Goal: Transaction & Acquisition: Purchase product/service

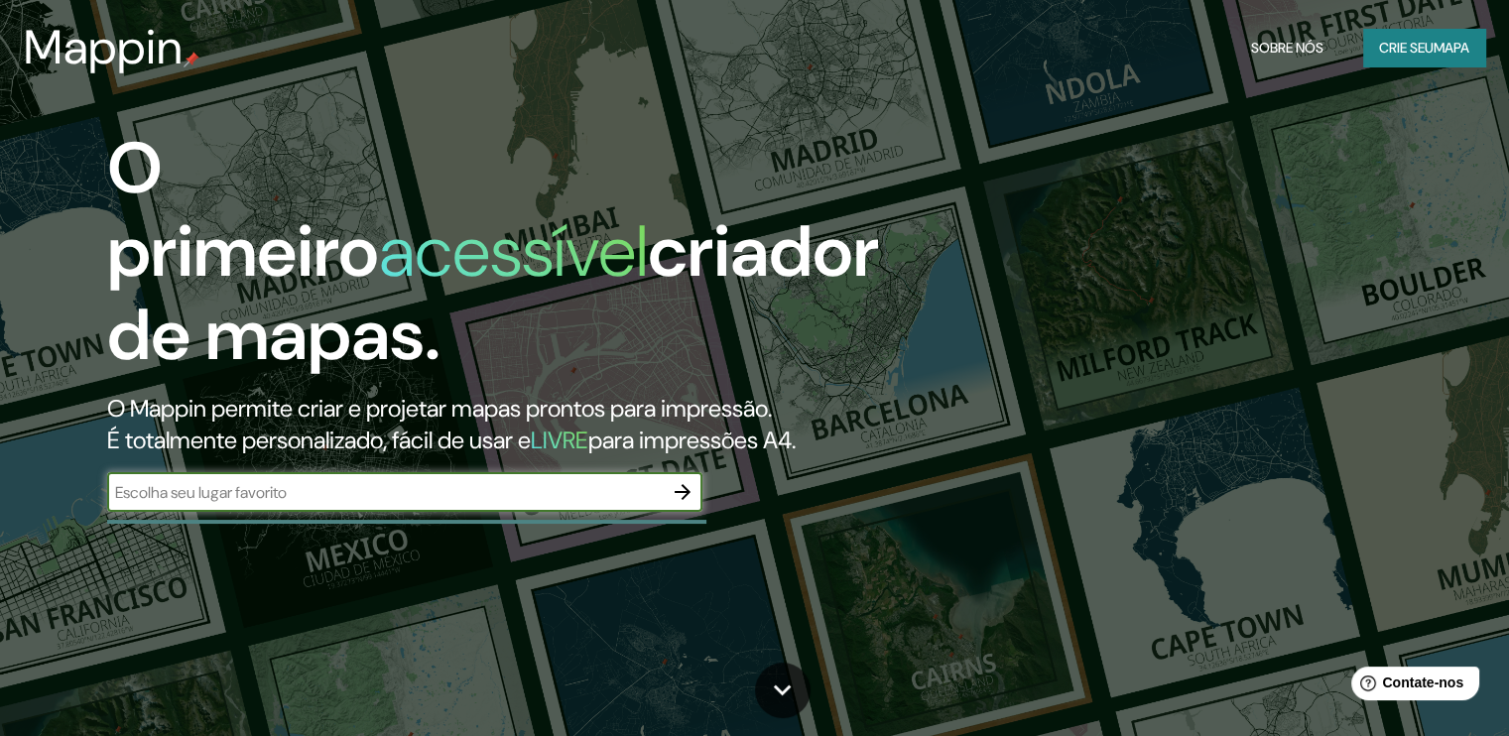
click at [448, 475] on div "​" at bounding box center [404, 492] width 595 height 40
paste input "lichinga"
type input "lichinga"
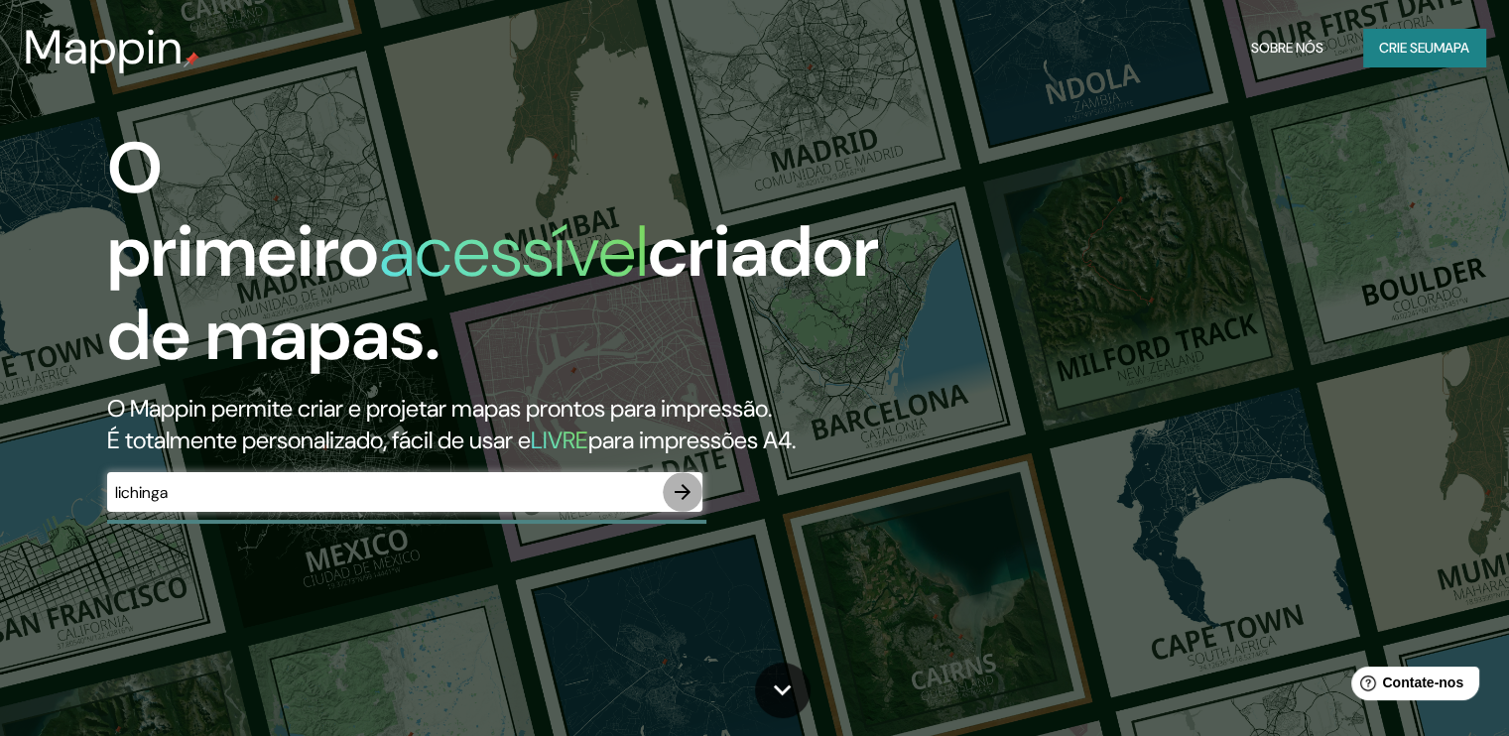
click at [685, 491] on icon "button" at bounding box center [683, 492] width 24 height 24
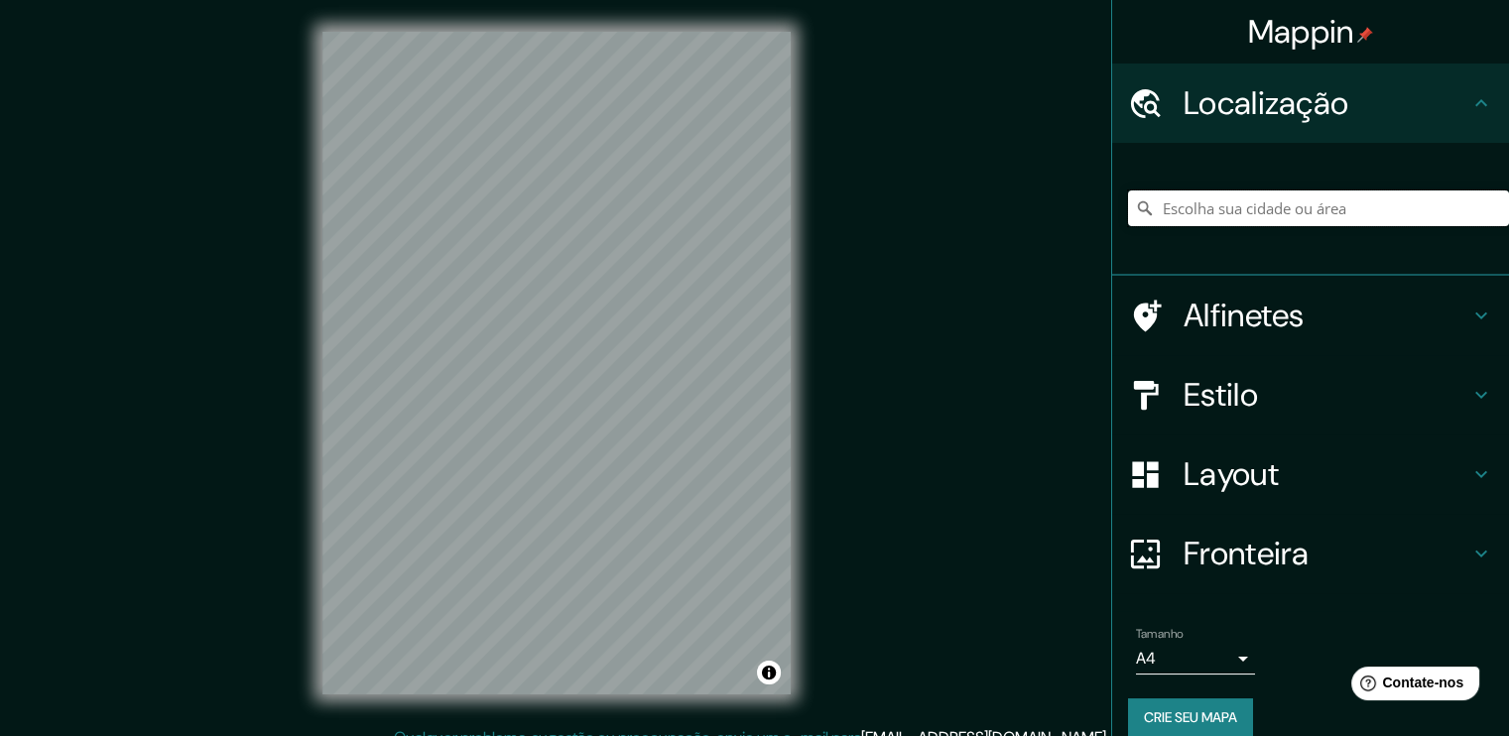
click at [1239, 211] on input "Escolha sua cidade ou área" at bounding box center [1318, 208] width 381 height 36
paste input "lichinga"
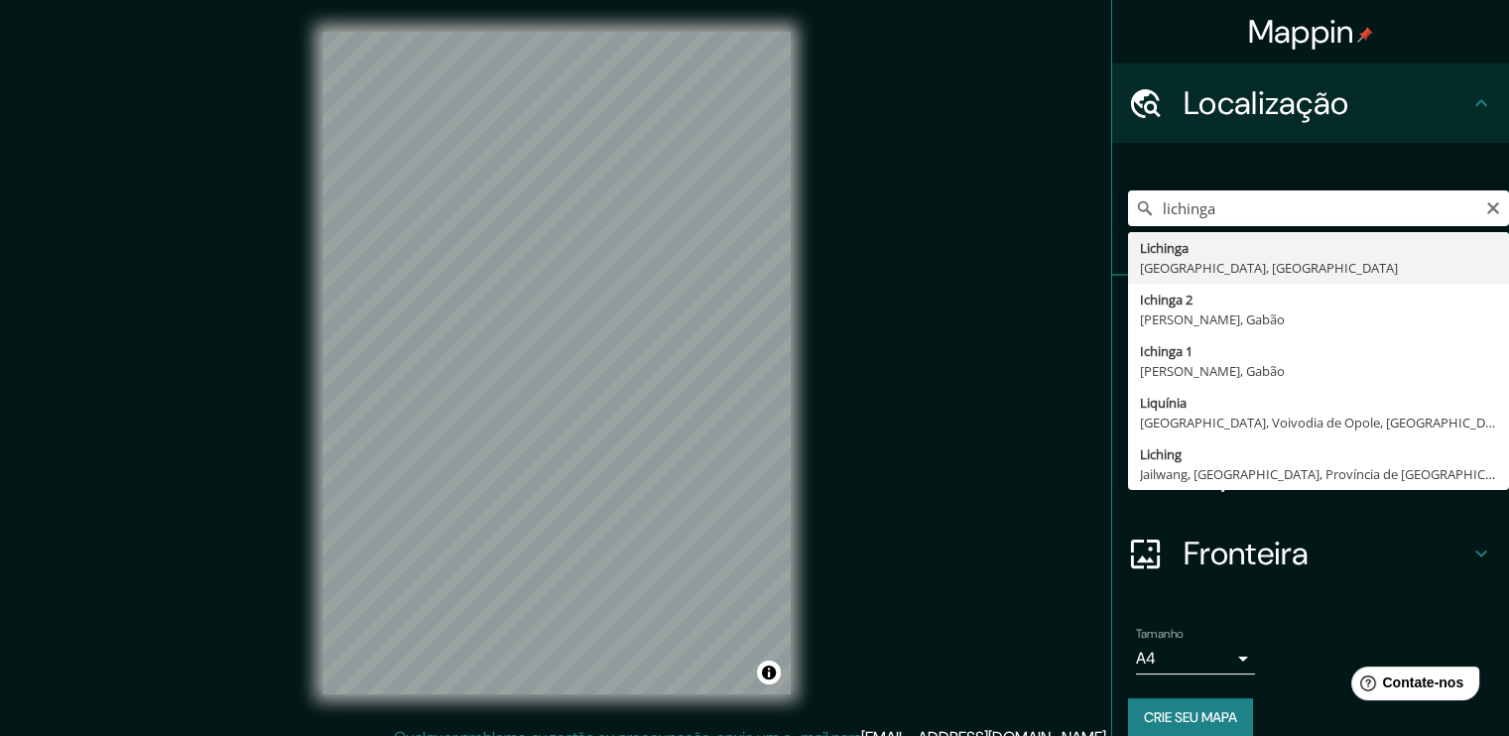
type input "Lichinga, [GEOGRAPHIC_DATA], [GEOGRAPHIC_DATA]"
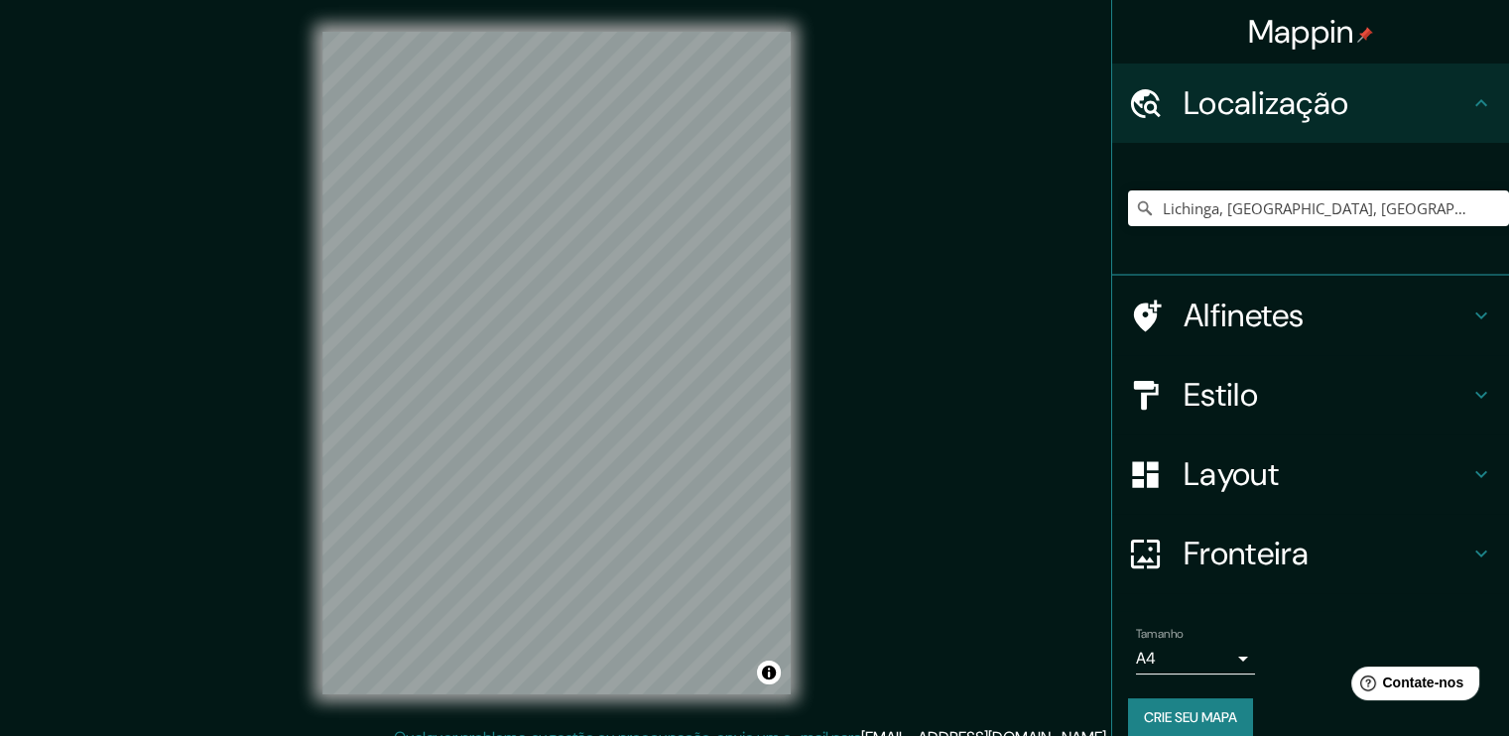
click at [228, 408] on div "Mappin Localização [GEOGRAPHIC_DATA], [GEOGRAPHIC_DATA], [GEOGRAPHIC_DATA] Alfi…" at bounding box center [754, 379] width 1509 height 758
click at [1204, 386] on font "Estilo" at bounding box center [1220, 395] width 74 height 42
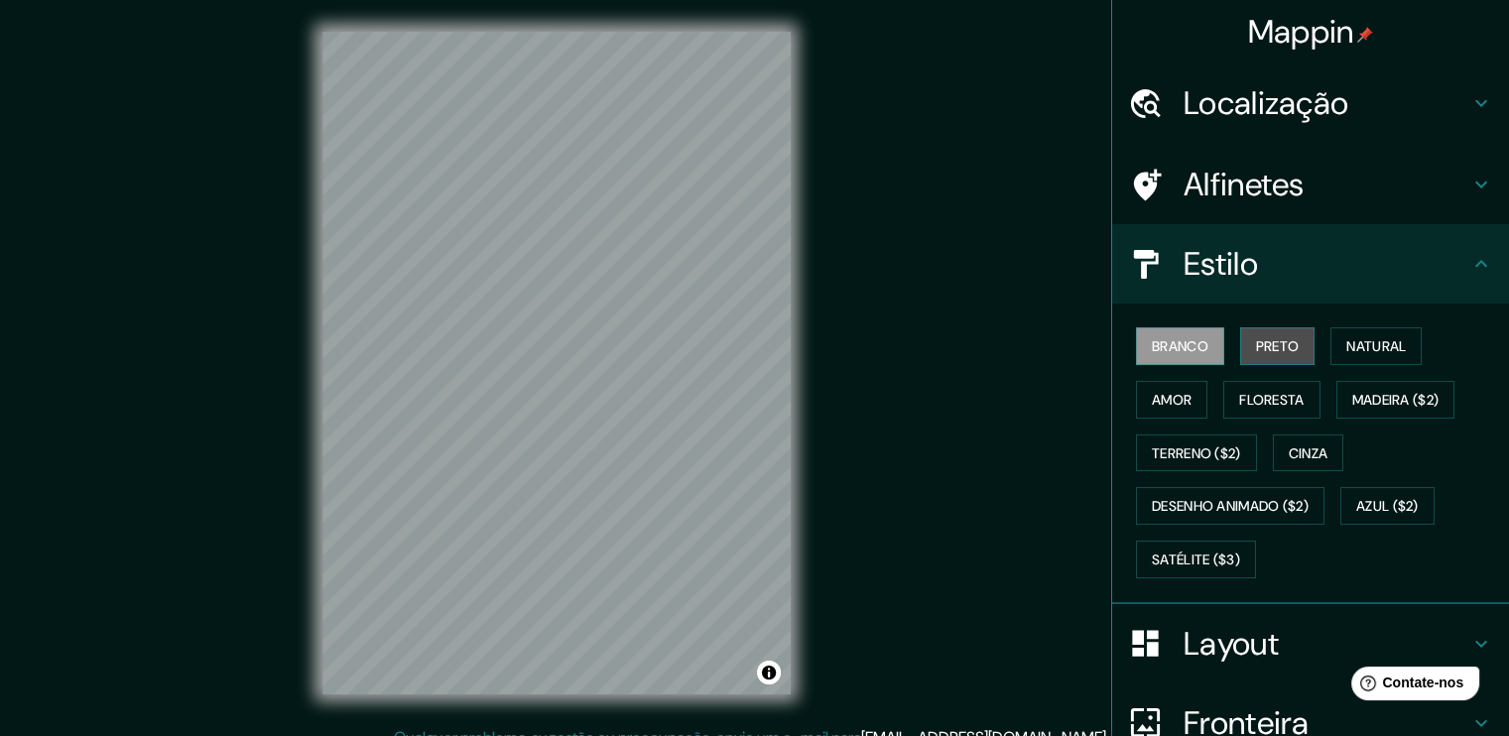
click at [1240, 347] on button "Preto" at bounding box center [1277, 346] width 75 height 38
click at [1174, 337] on font "Branco" at bounding box center [1180, 346] width 57 height 18
click at [1241, 340] on button "Preto" at bounding box center [1277, 346] width 75 height 38
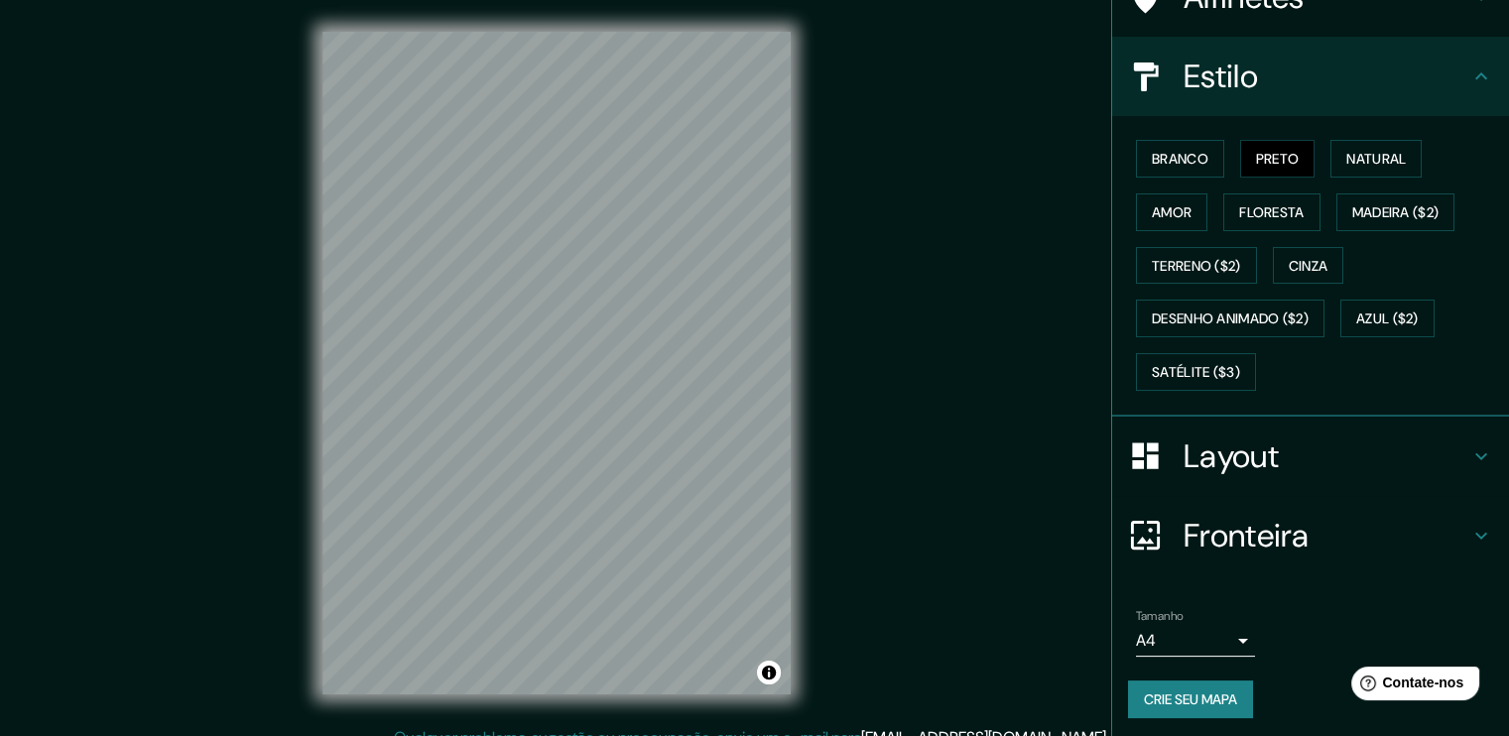
click at [1211, 638] on body "Mappin Localização Lichinga, [GEOGRAPHIC_DATA], [GEOGRAPHIC_DATA] Alfinetes Est…" at bounding box center [754, 368] width 1509 height 736
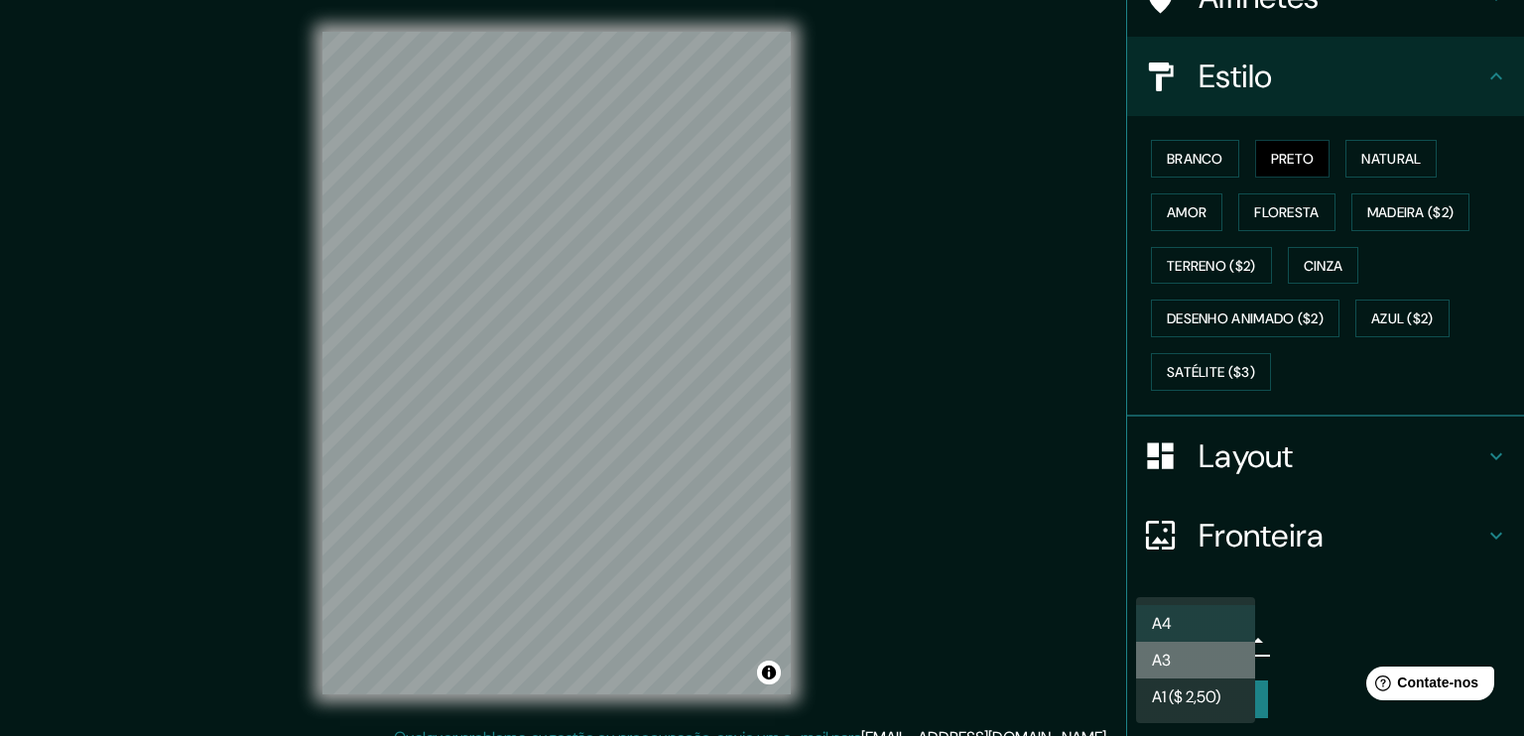
click at [1210, 650] on li "A3" at bounding box center [1195, 660] width 119 height 37
type input "a4"
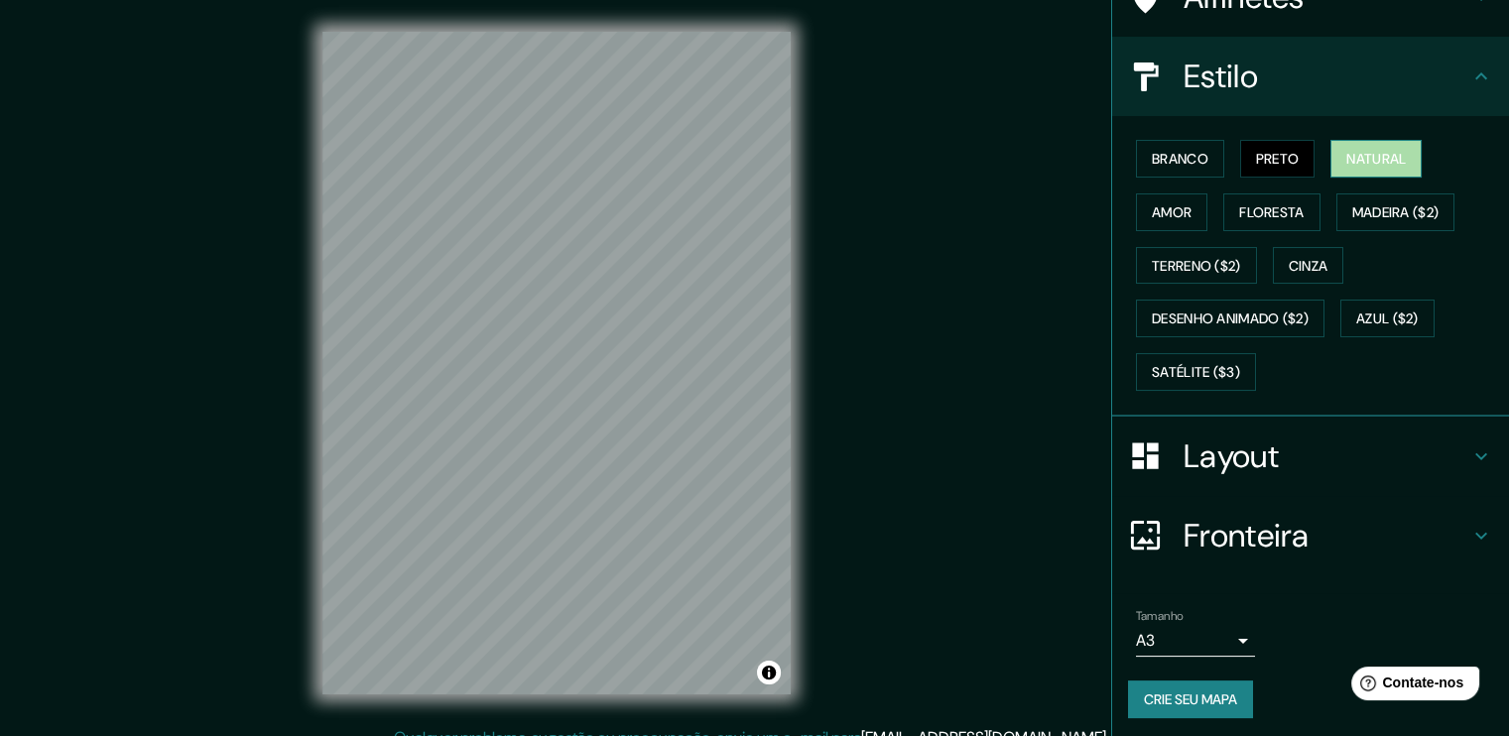
click at [1346, 161] on font "Natural" at bounding box center [1376, 159] width 60 height 18
click at [1189, 205] on button "Amor" at bounding box center [1171, 212] width 71 height 38
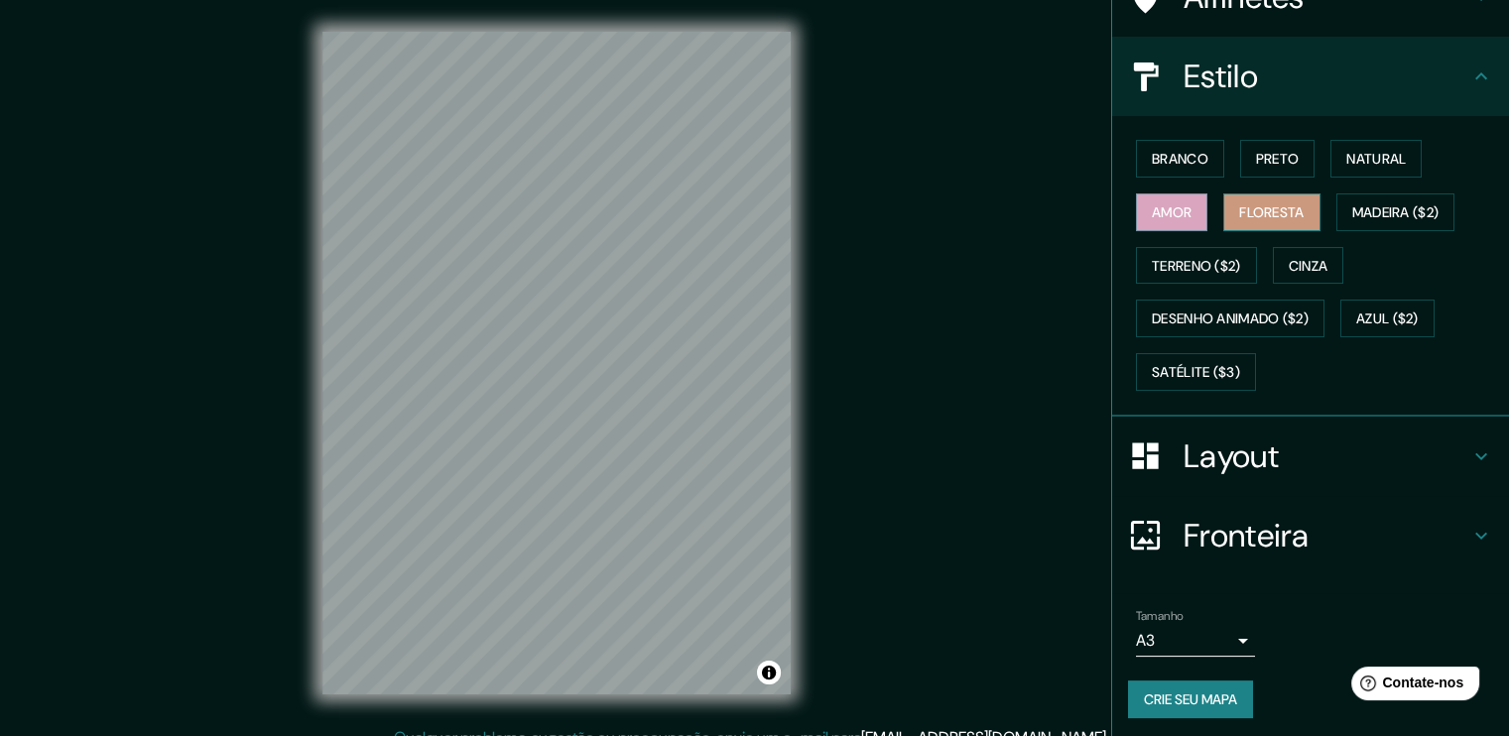
click at [1242, 213] on font "Floresta" at bounding box center [1271, 212] width 64 height 18
click at [1362, 214] on font "Madeira ($2)" at bounding box center [1395, 212] width 87 height 18
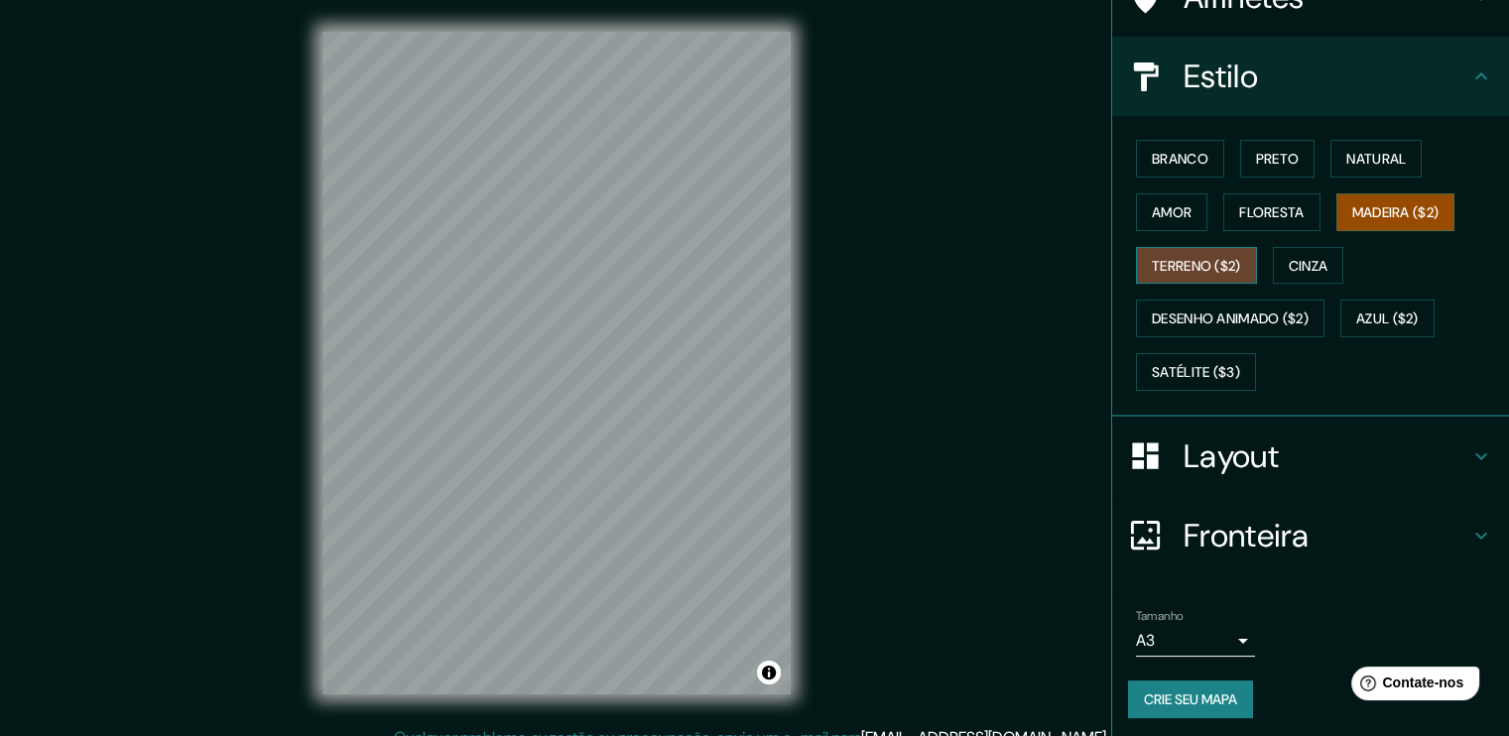
click at [1196, 257] on font "Terreno ($2)" at bounding box center [1196, 266] width 89 height 18
click at [1302, 261] on font "Cinza" at bounding box center [1309, 266] width 40 height 18
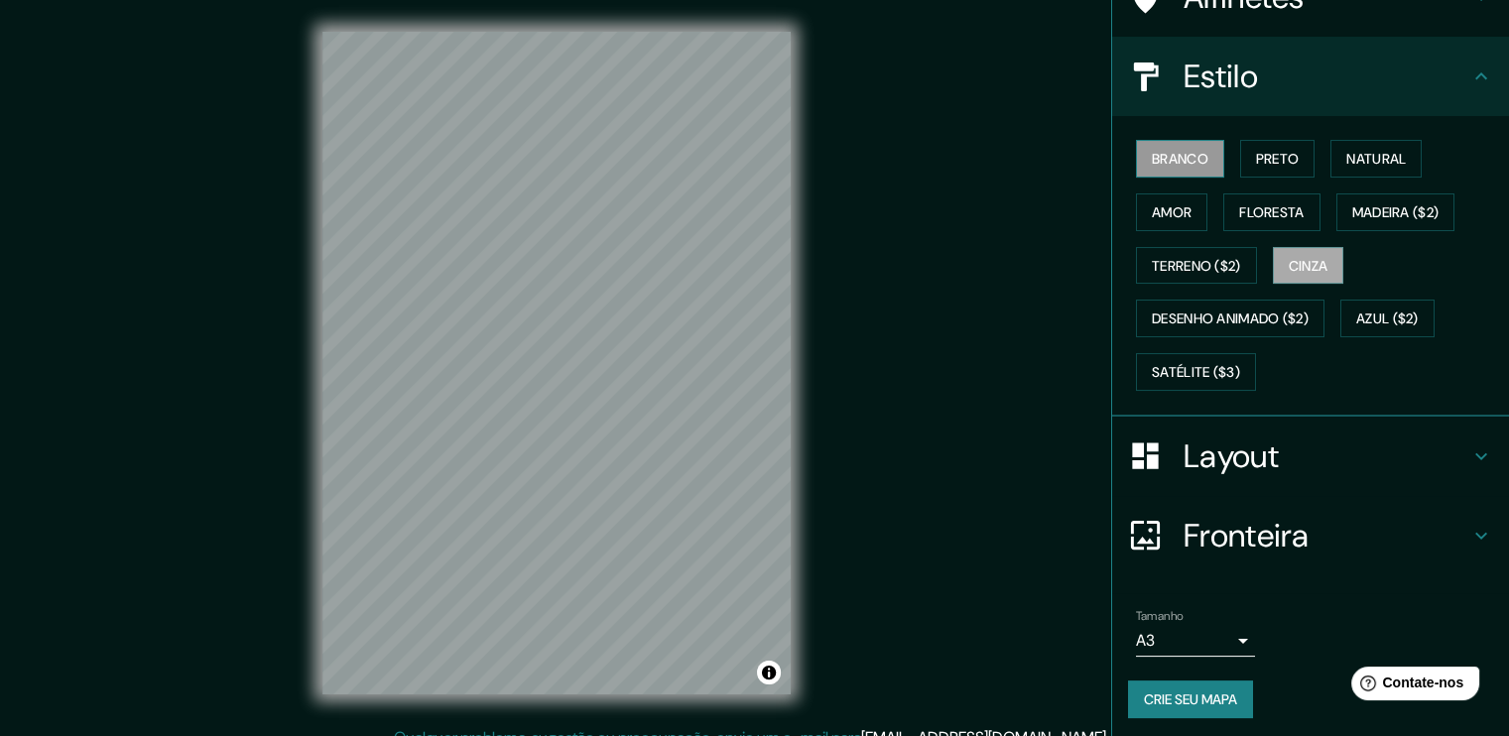
click at [1207, 167] on button "Branco" at bounding box center [1180, 159] width 88 height 38
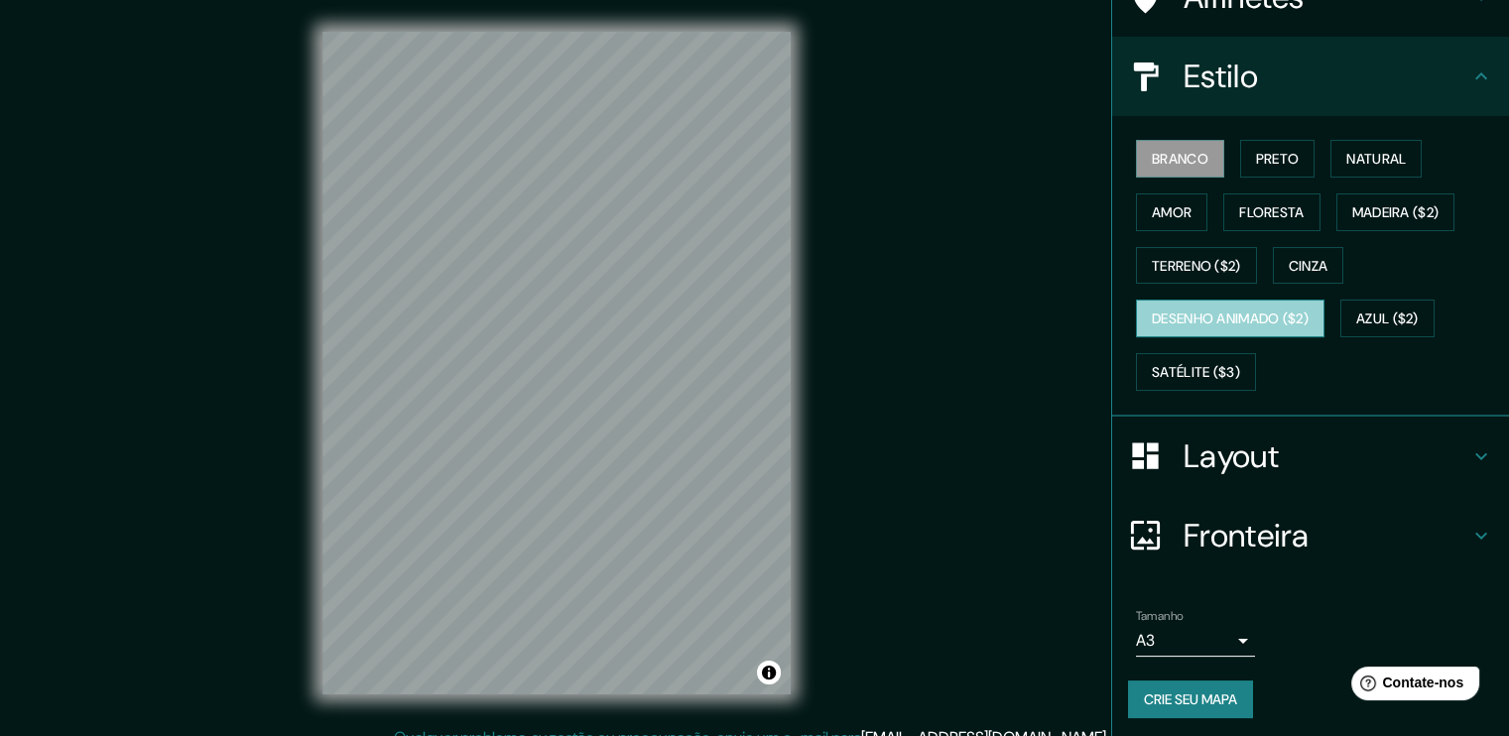
click at [1217, 319] on font "Desenho animado ($2)" at bounding box center [1230, 319] width 157 height 18
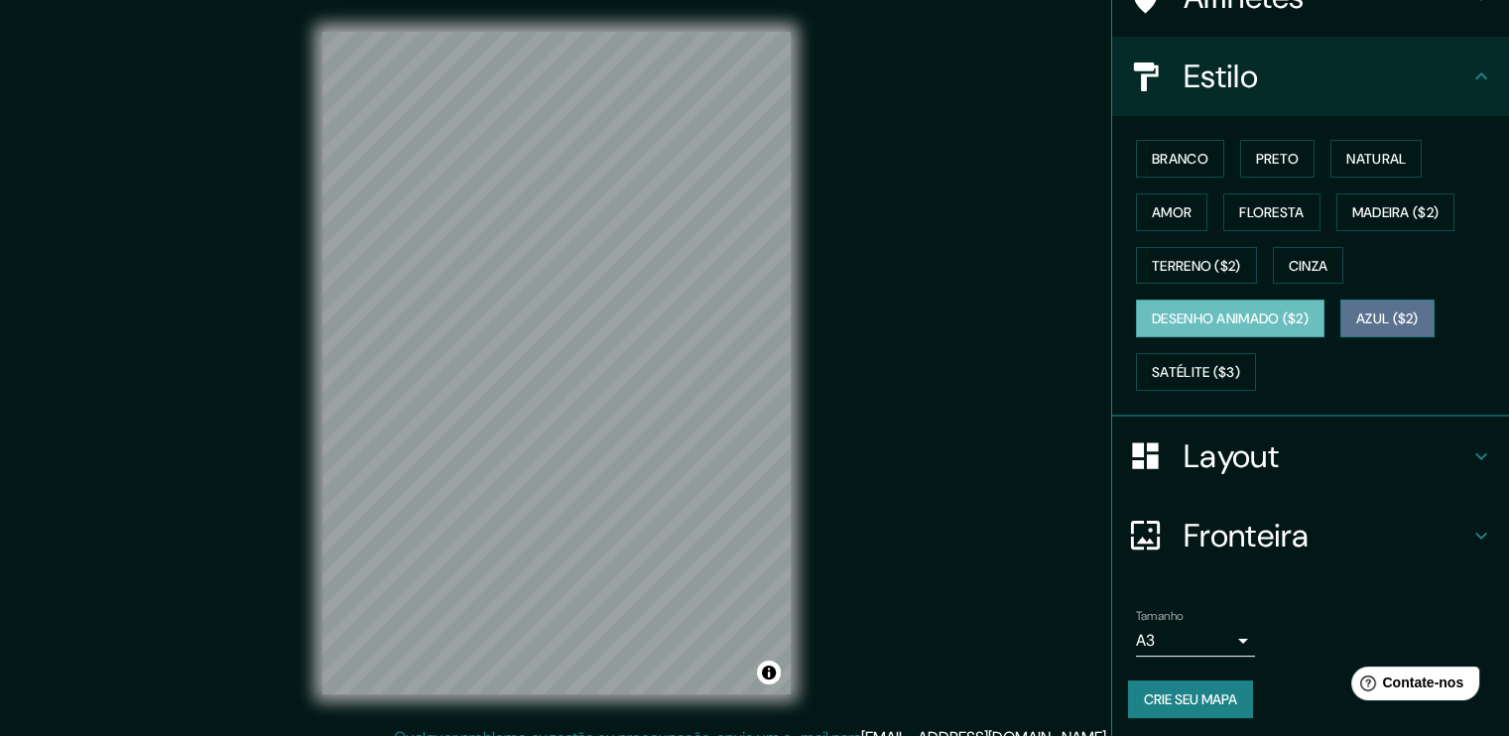
click at [1392, 311] on font "Azul ($2)" at bounding box center [1387, 319] width 62 height 18
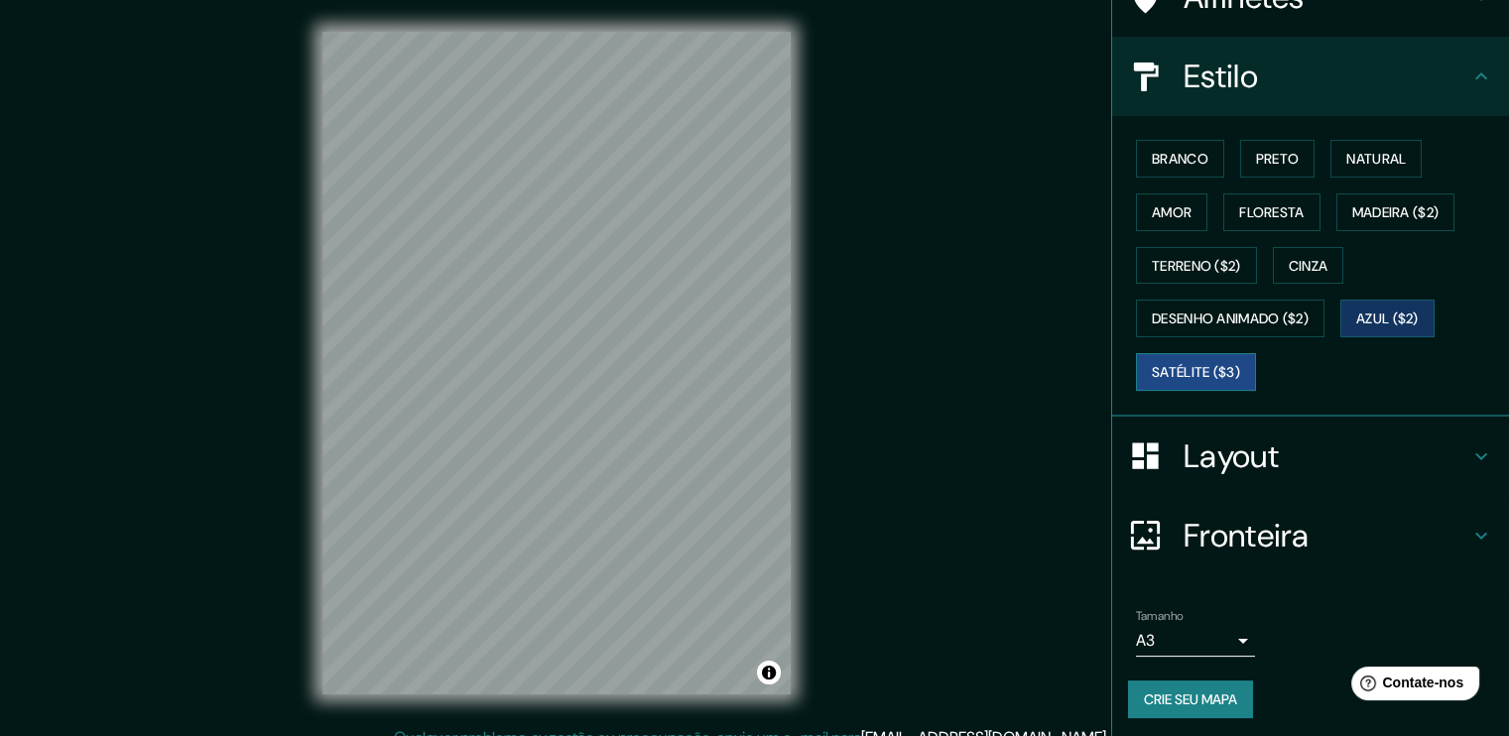
click at [1226, 368] on font "Satélite ($3)" at bounding box center [1196, 372] width 88 height 18
click at [1375, 320] on font "Azul ($2)" at bounding box center [1387, 319] width 62 height 18
click at [1194, 380] on button "Satélite ($3)" at bounding box center [1196, 372] width 120 height 38
click at [1171, 156] on font "Branco" at bounding box center [1180, 159] width 57 height 18
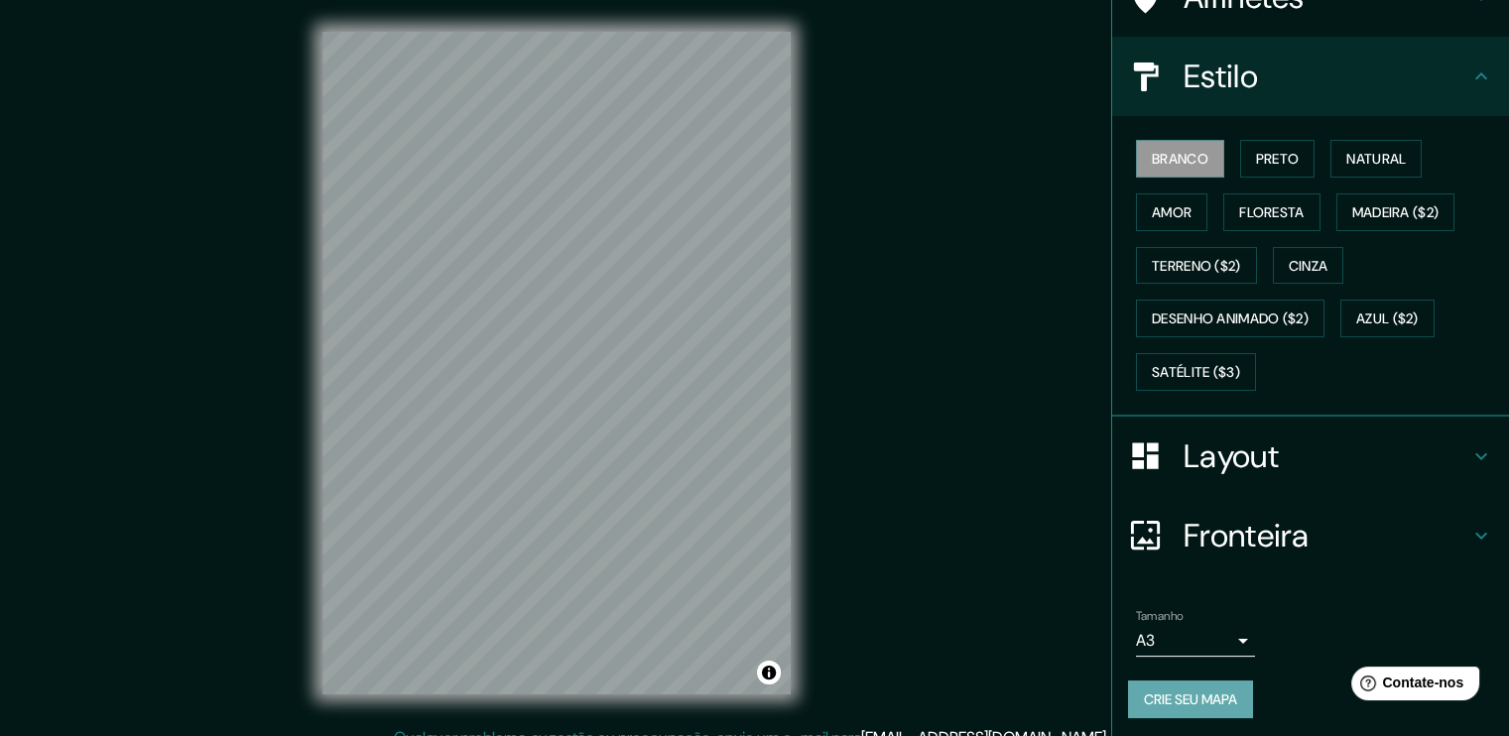
click at [1218, 690] on font "Crie seu mapa" at bounding box center [1190, 699] width 93 height 18
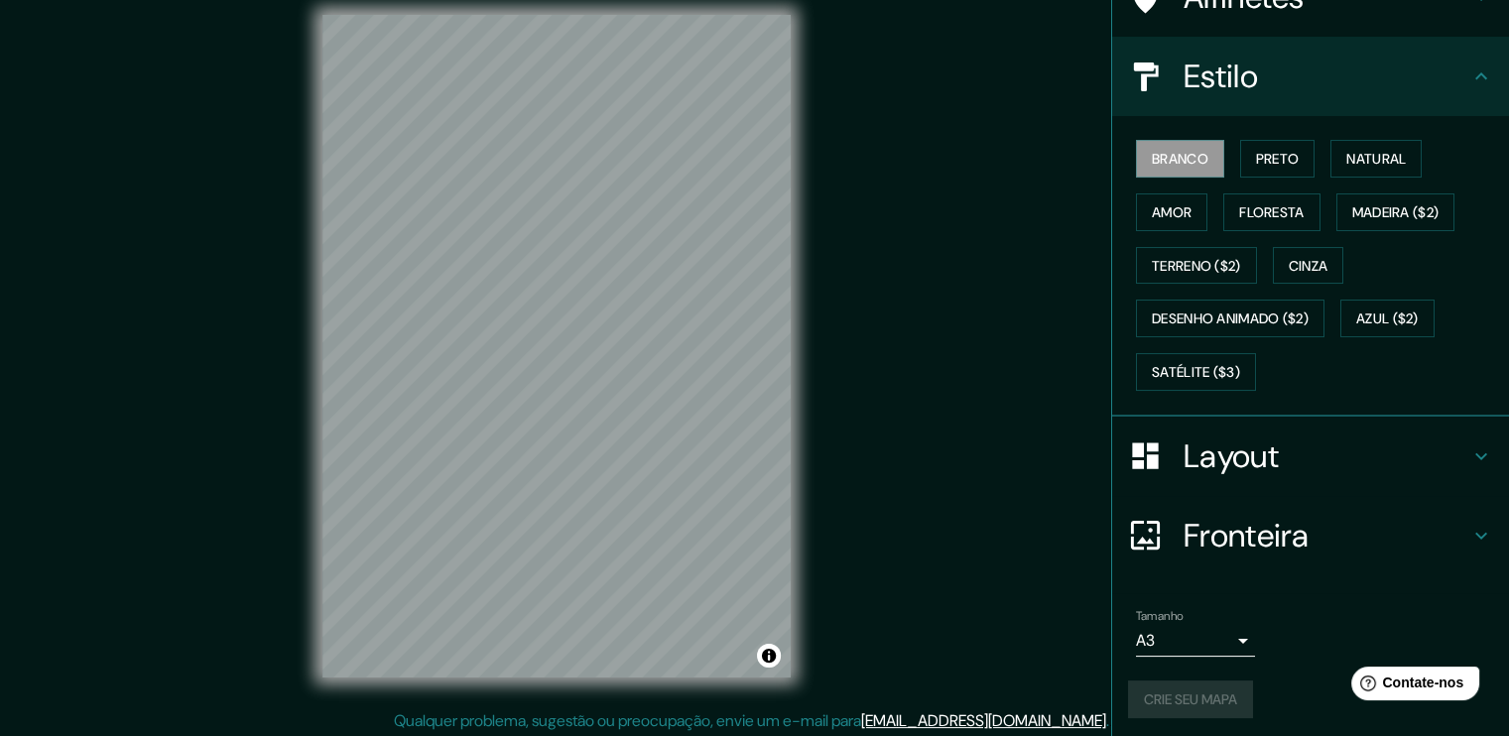
scroll to position [21, 0]
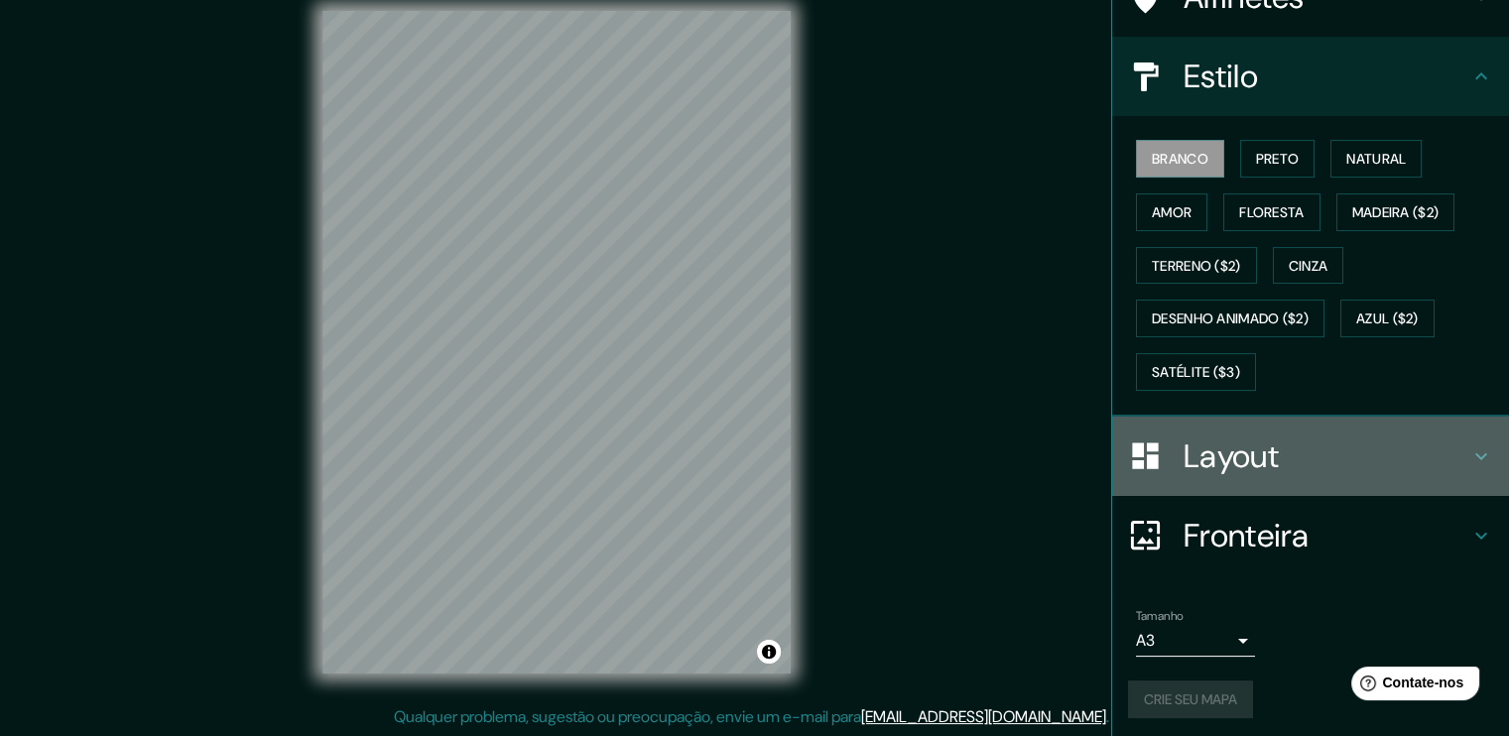
click at [1243, 465] on font "Layout" at bounding box center [1230, 456] width 95 height 42
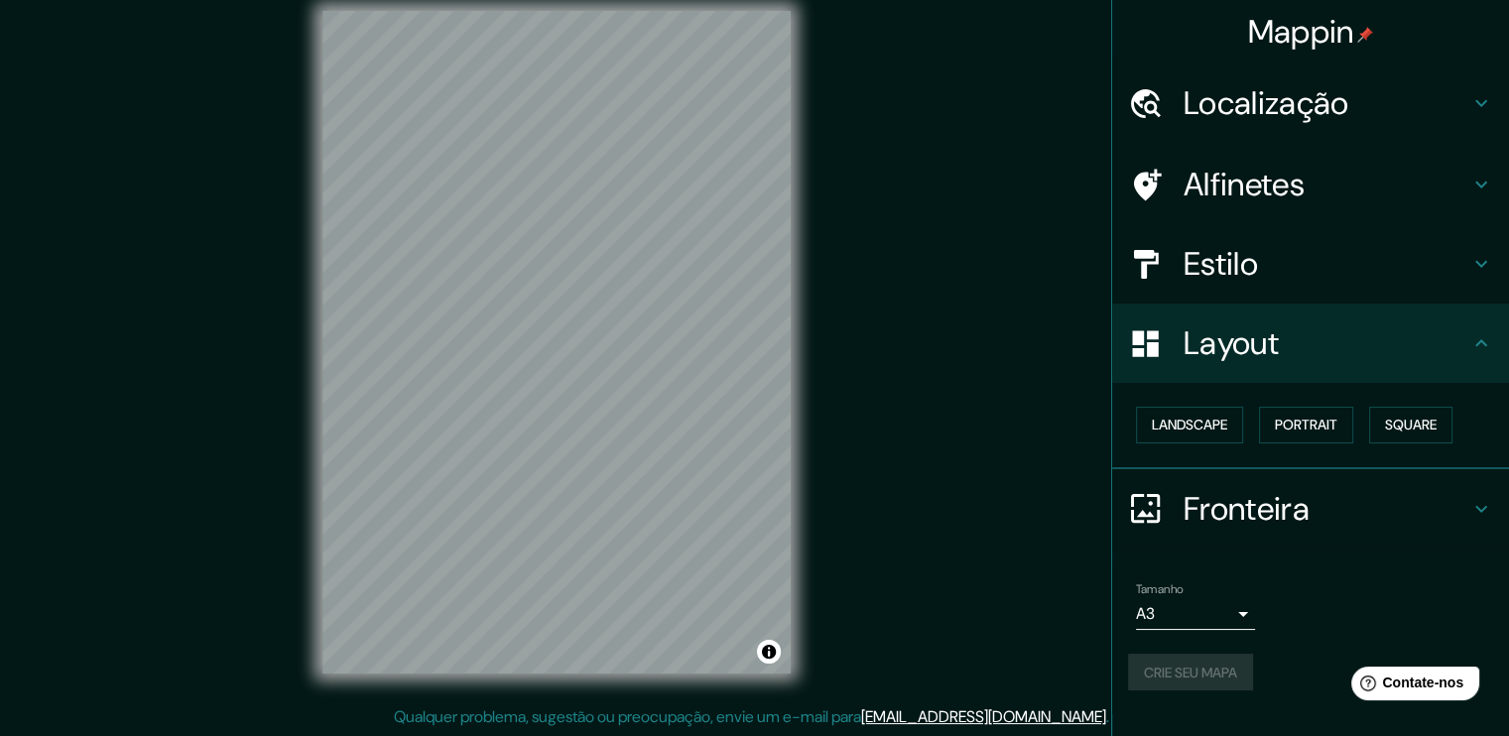
scroll to position [0, 0]
click at [1209, 425] on font "Paisagem" at bounding box center [1183, 426] width 62 height 18
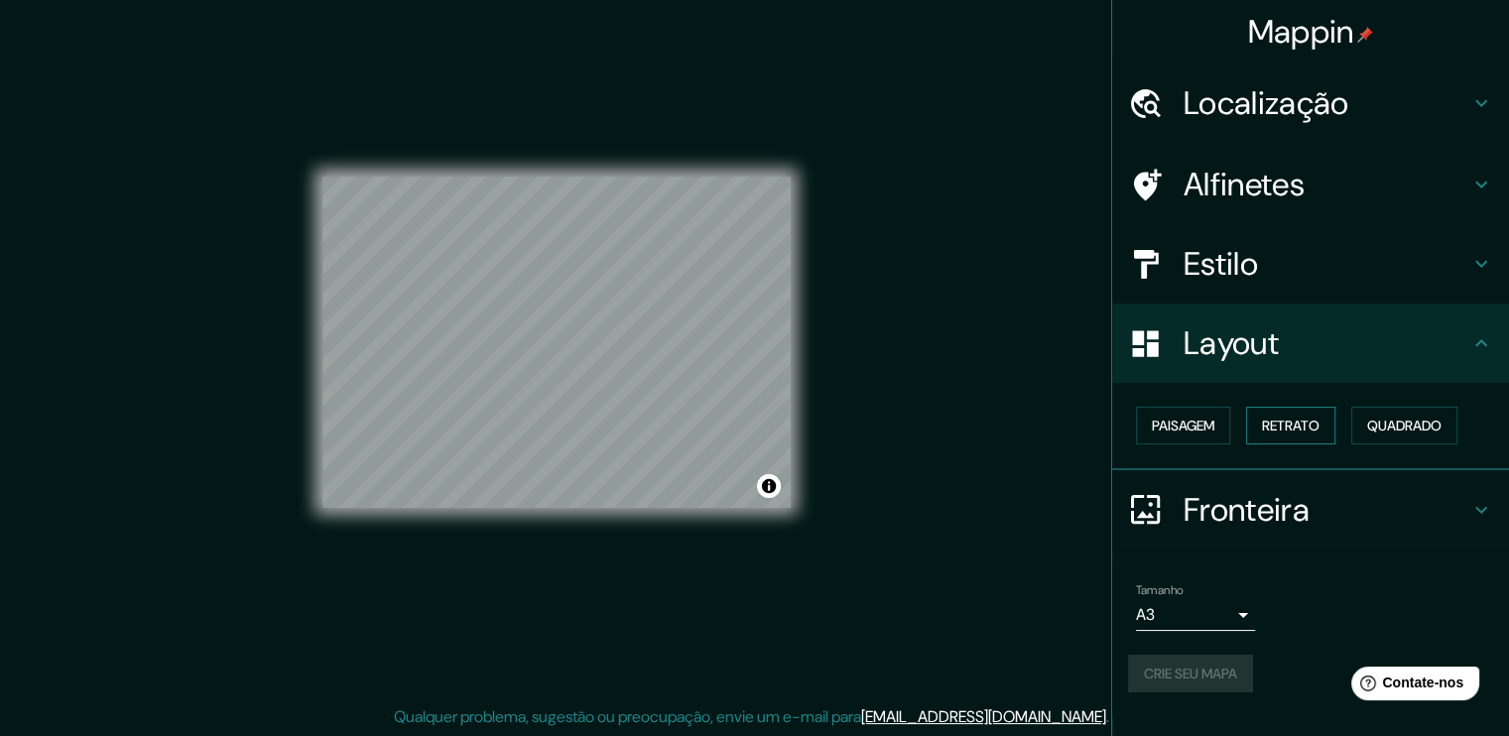
click at [1284, 423] on font "Retrato" at bounding box center [1291, 426] width 58 height 18
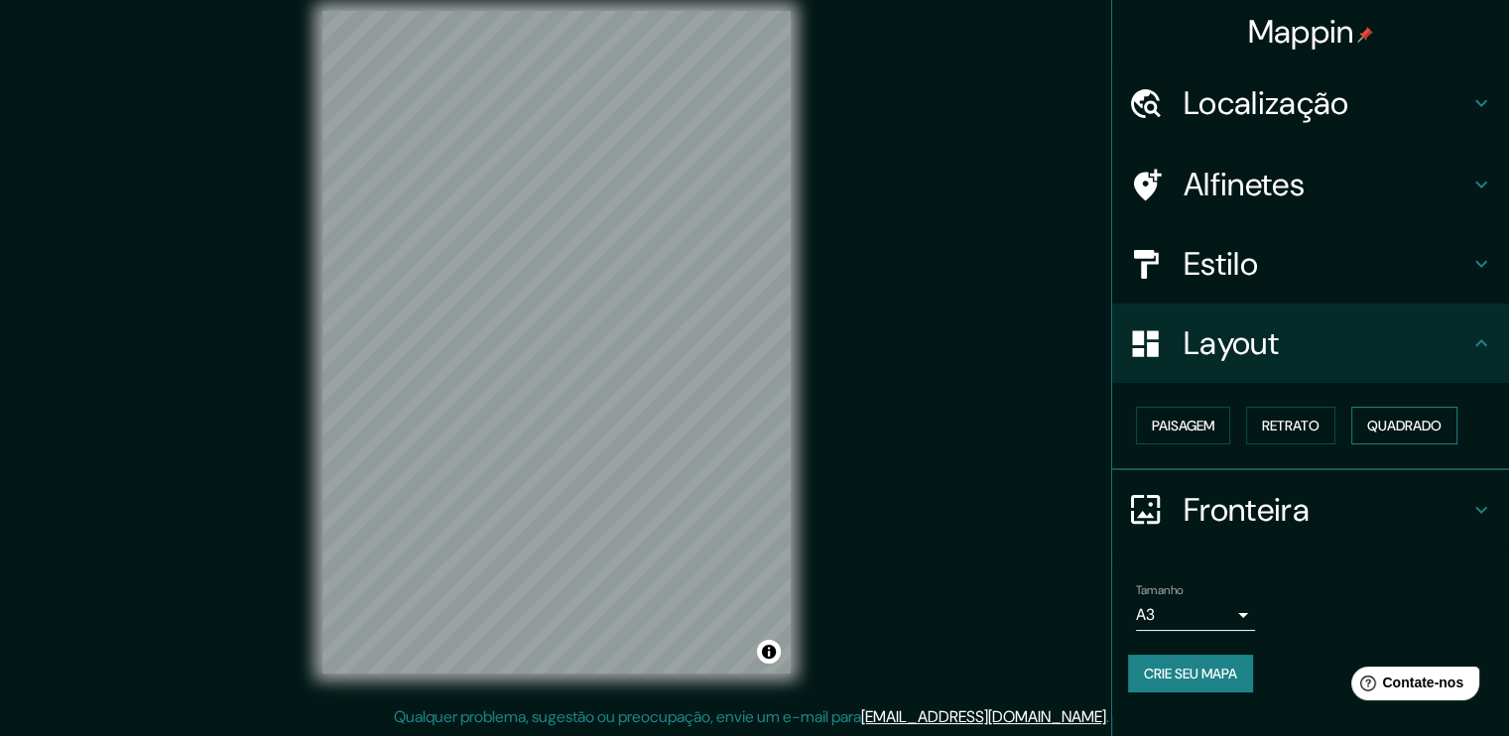
click at [1428, 420] on font "Quadrado" at bounding box center [1404, 426] width 74 height 18
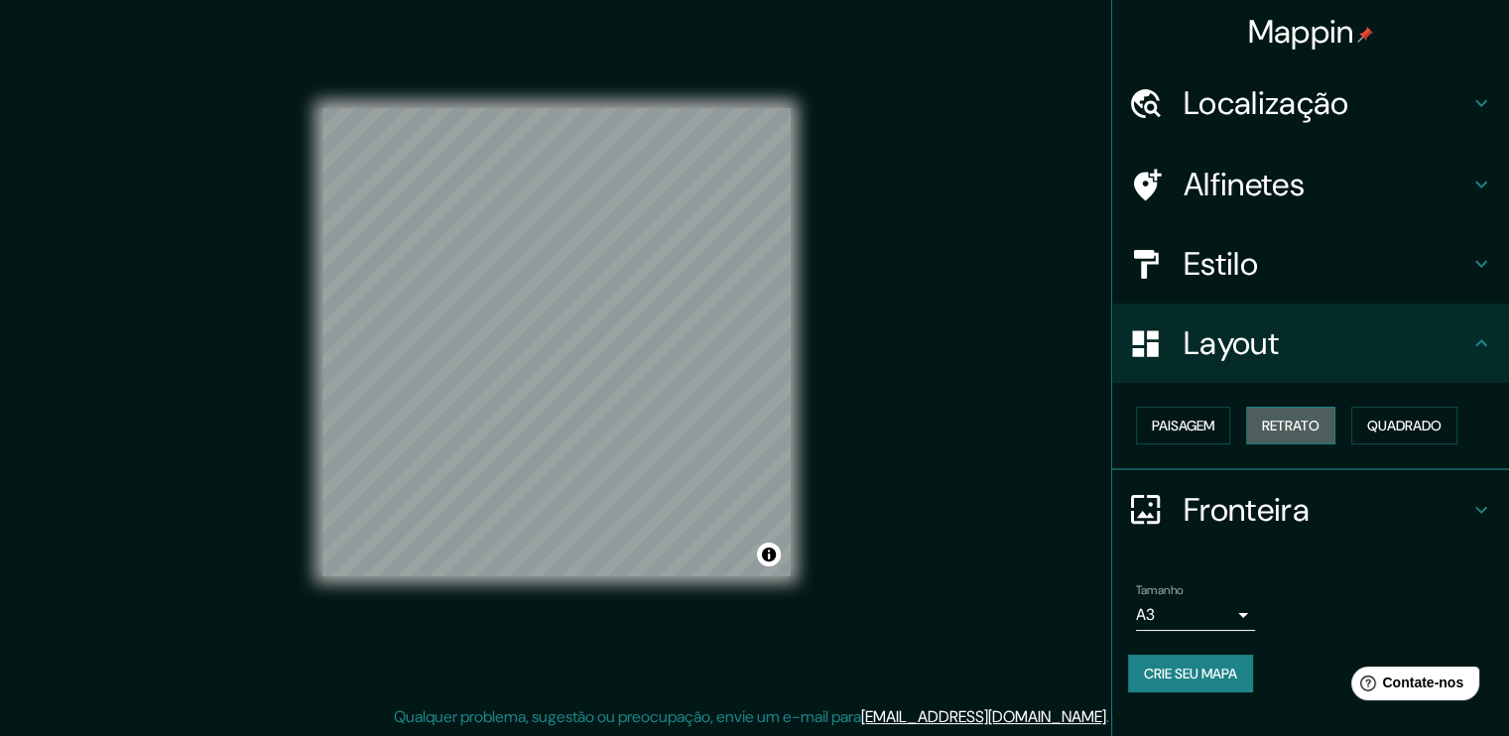
click at [1284, 420] on font "Retrato" at bounding box center [1291, 426] width 58 height 18
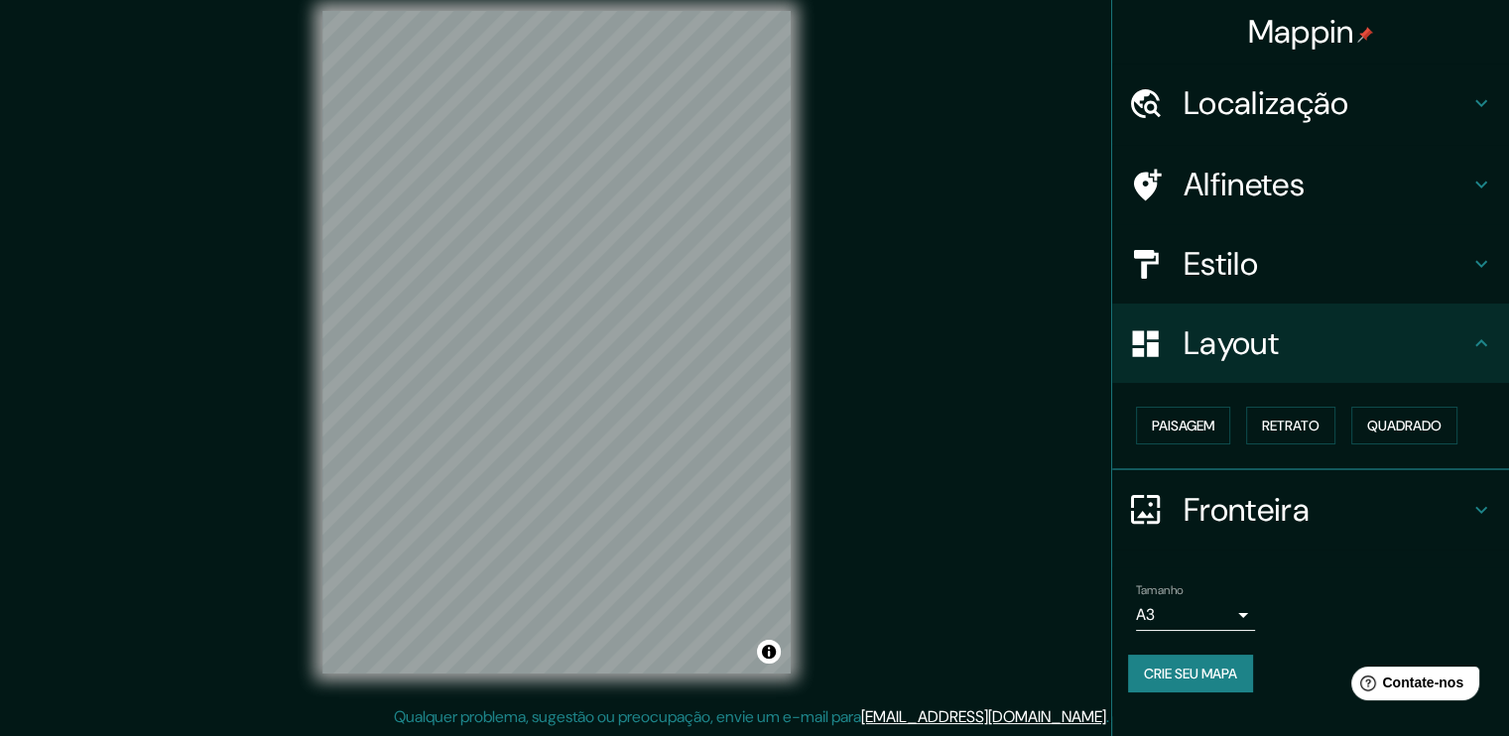
click at [1226, 365] on div "Layout" at bounding box center [1310, 343] width 397 height 79
click at [1246, 168] on font "Alfinetes" at bounding box center [1243, 185] width 121 height 42
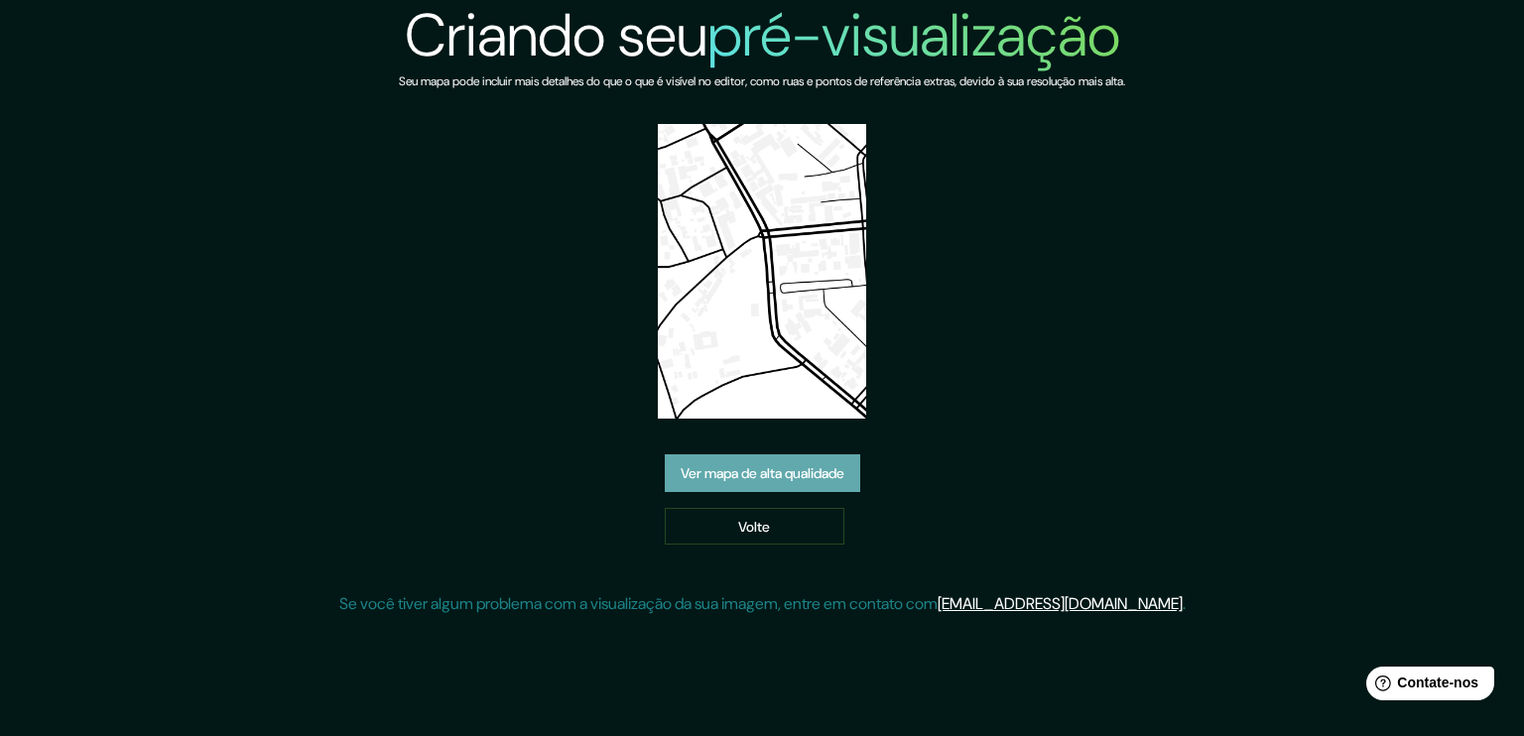
click at [797, 465] on font "Ver mapa de alta qualidade" at bounding box center [762, 473] width 164 height 18
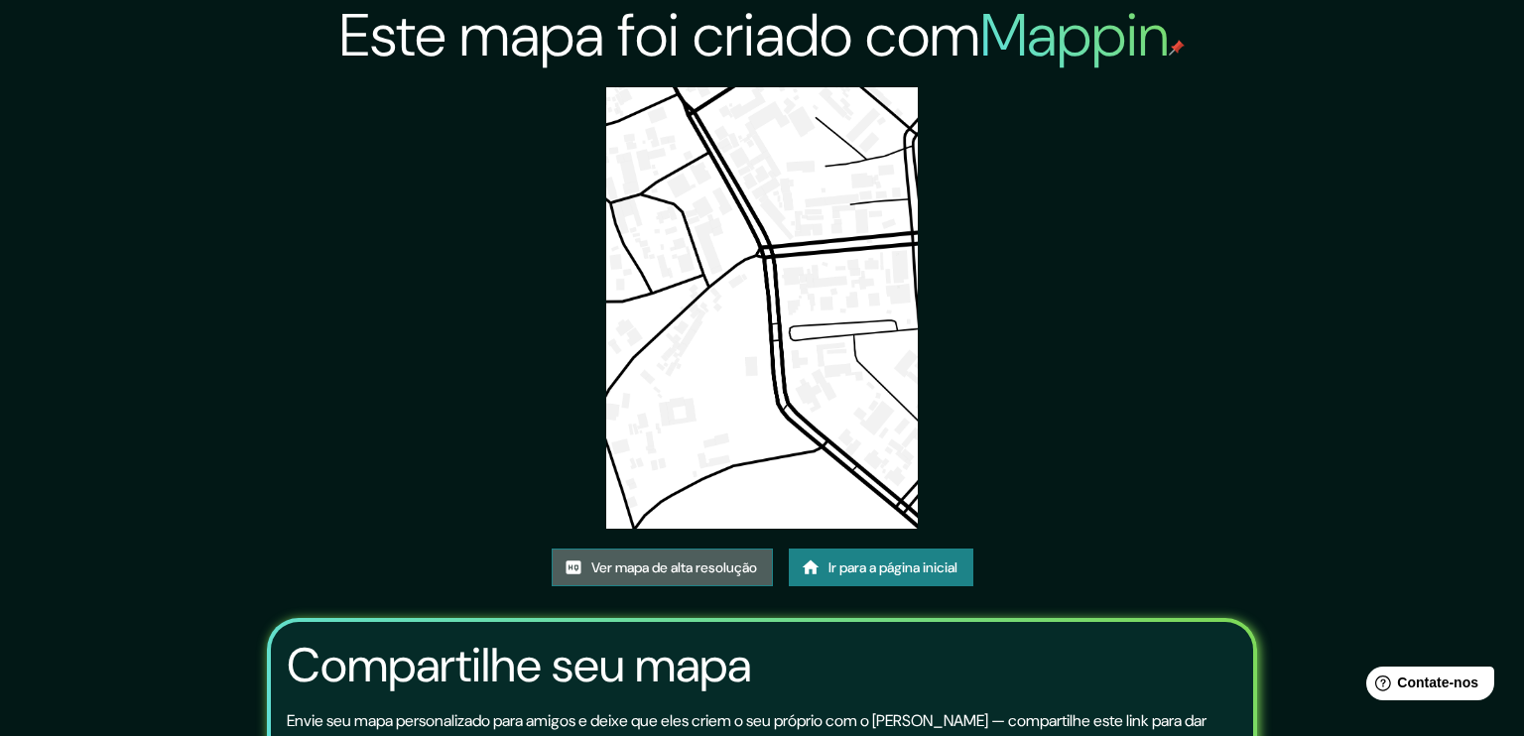
click at [745, 558] on font "Ver mapa de alta resolução" at bounding box center [674, 567] width 166 height 18
